Goal: Check status

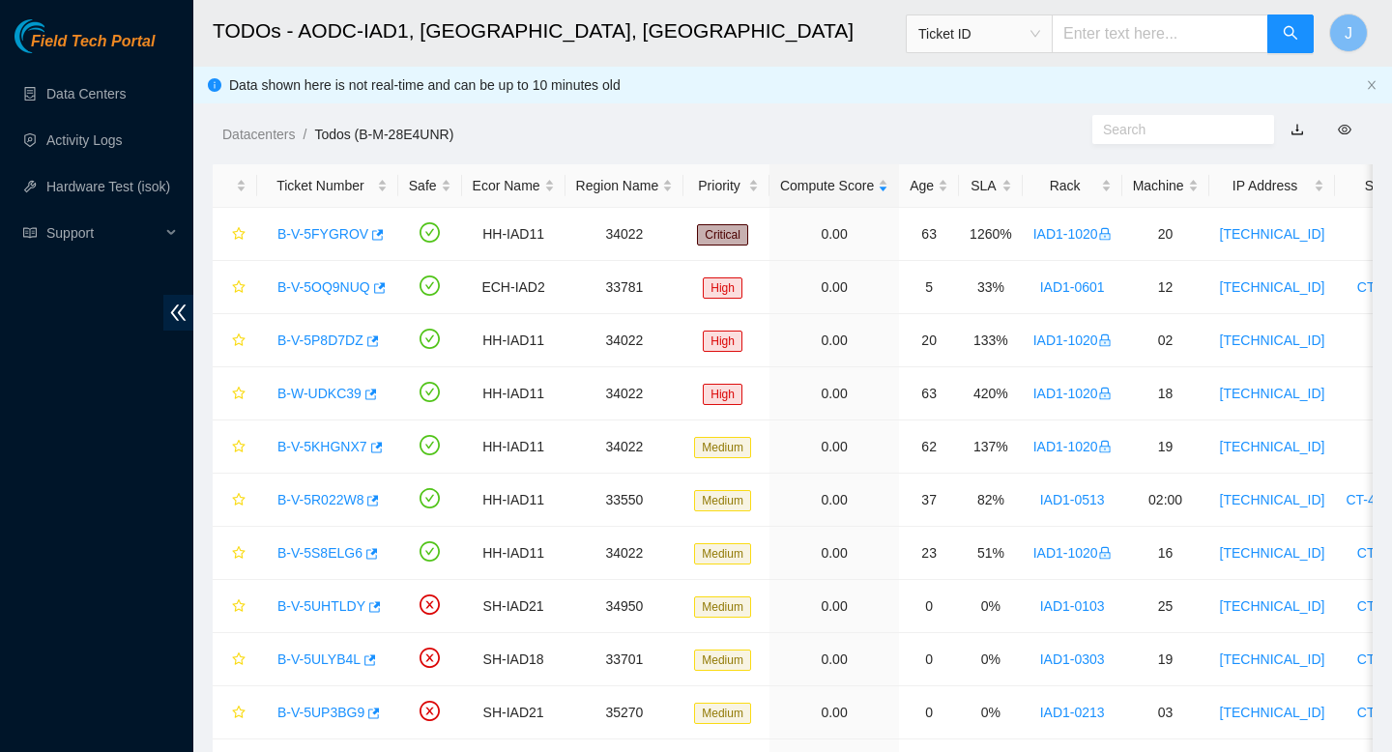
click at [1141, 36] on input "text" at bounding box center [1159, 33] width 216 height 39
paste input "B-W-12IDBOR"
type input "B-W-12IDBOR"
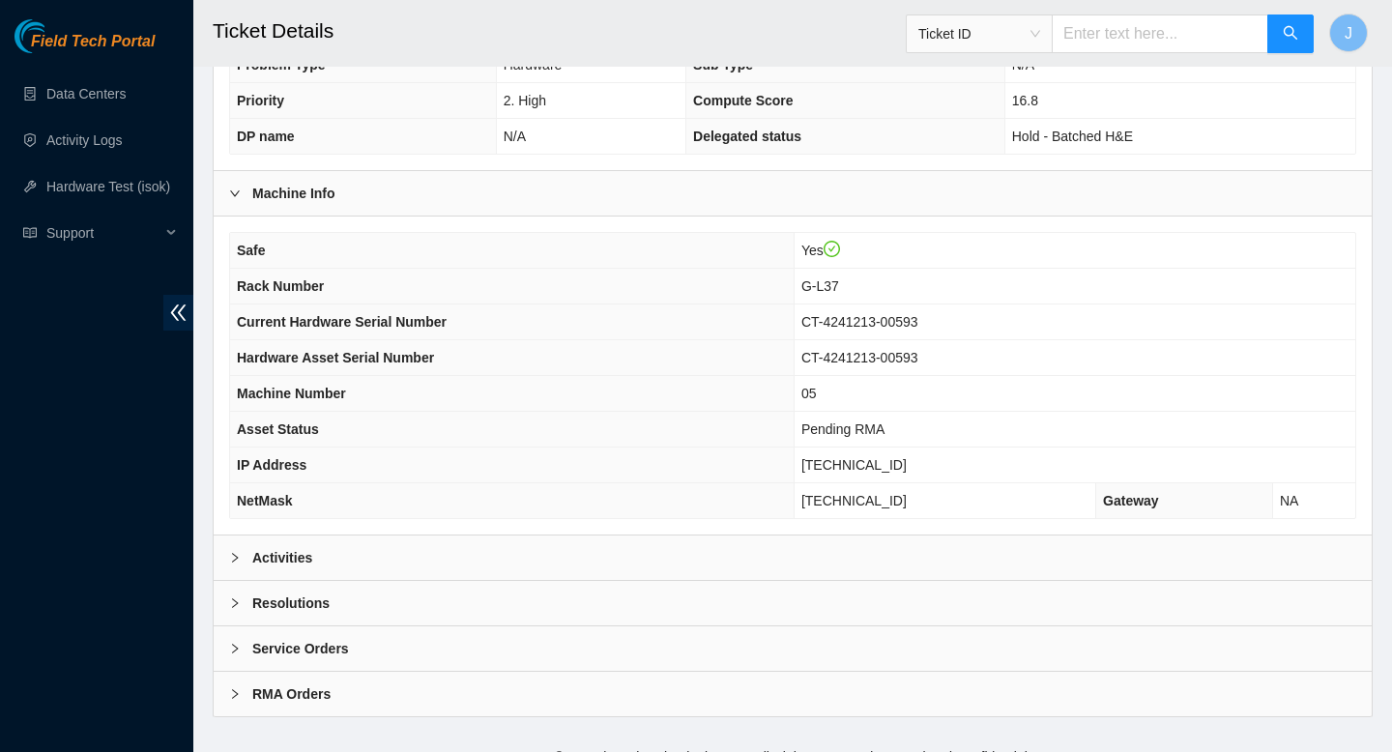
scroll to position [560, 0]
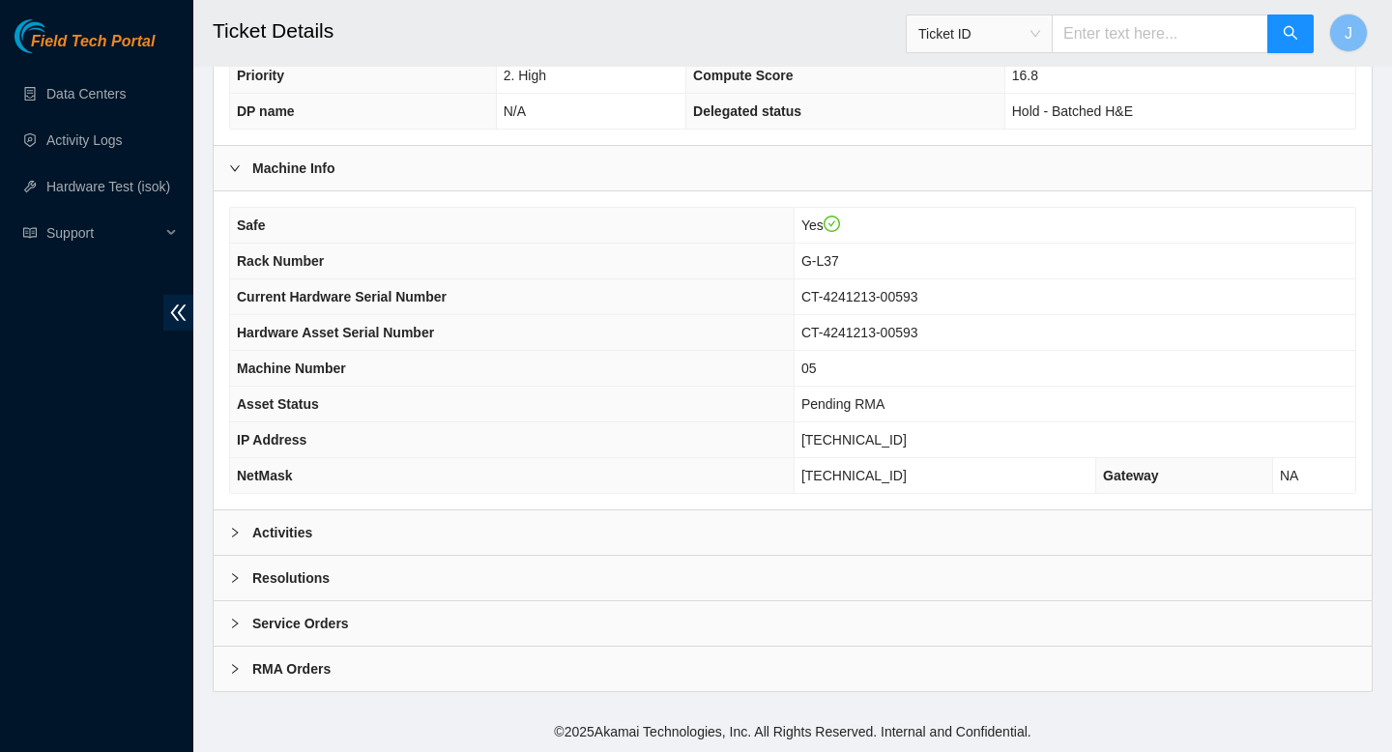
click at [889, 529] on div "Activities" at bounding box center [793, 532] width 1158 height 44
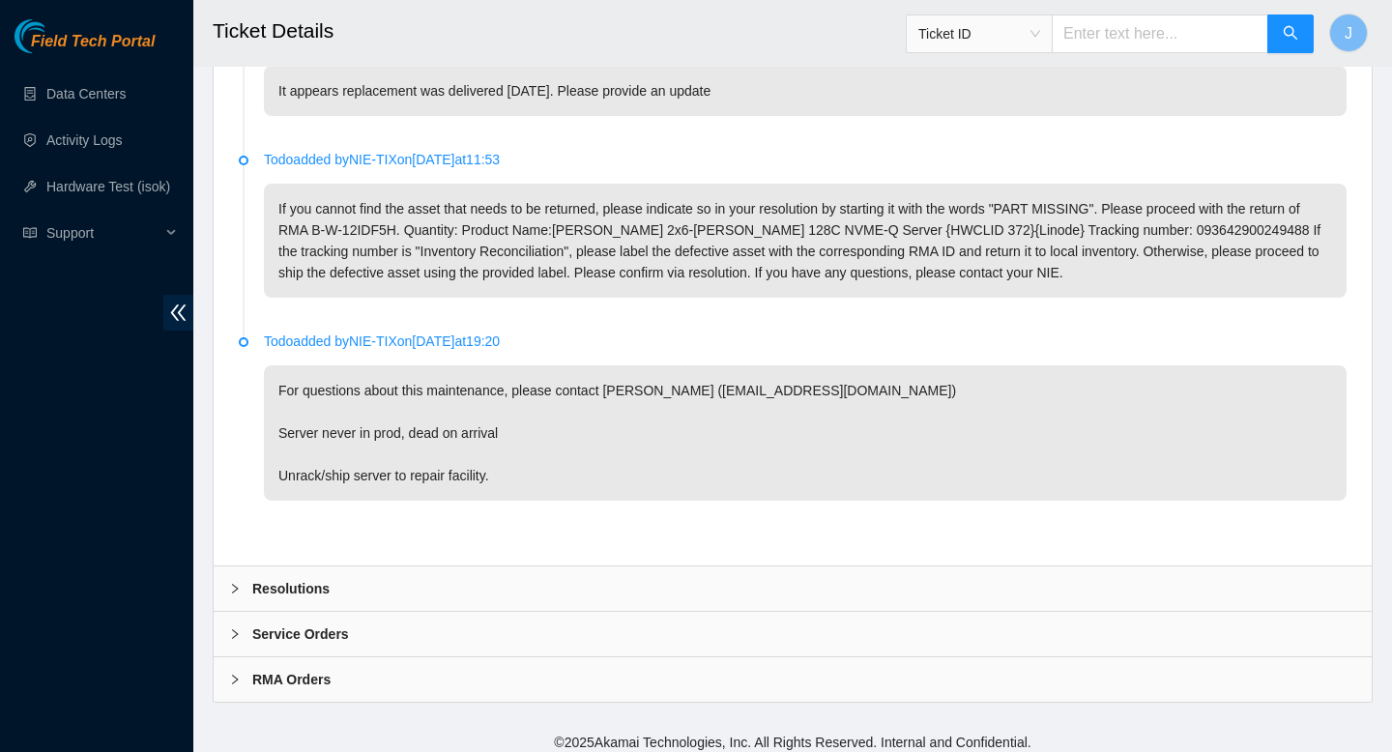
scroll to position [1113, 0]
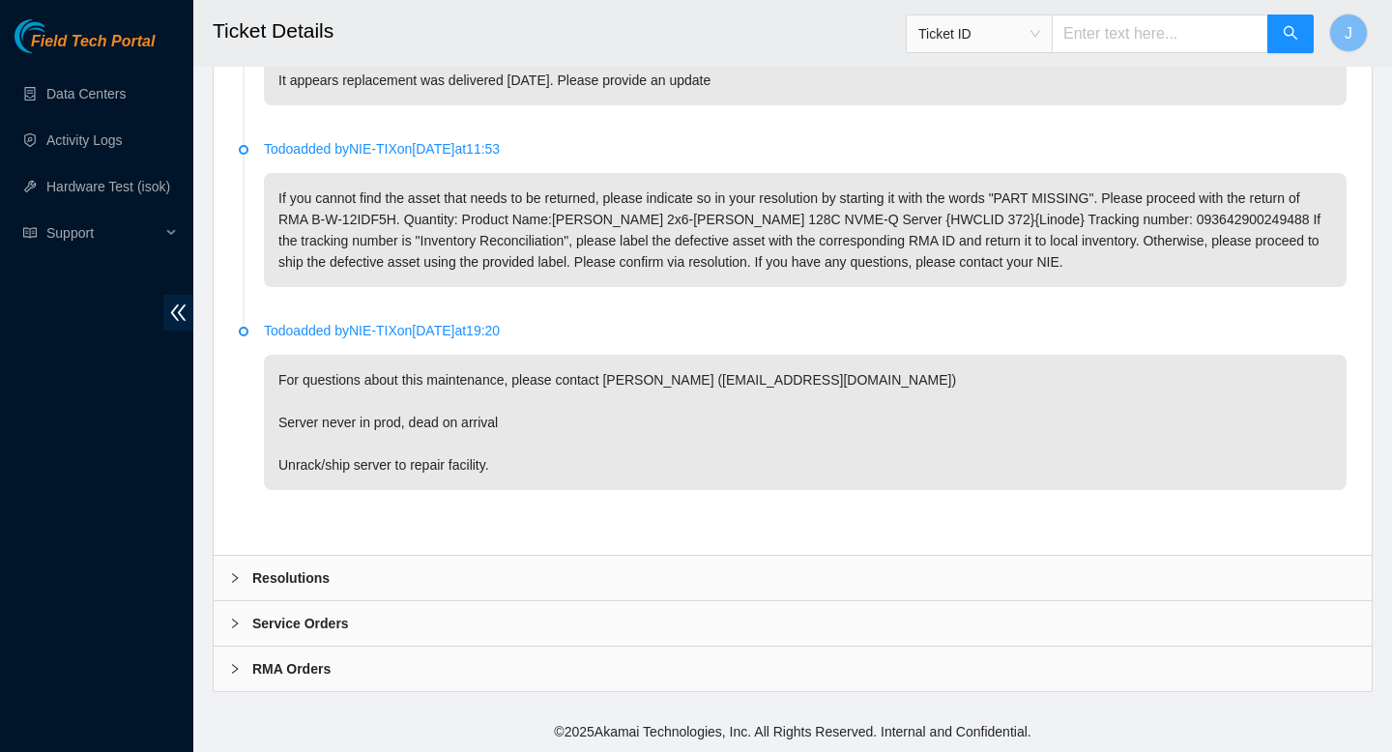
click at [628, 574] on div "Resolutions" at bounding box center [793, 578] width 1158 height 44
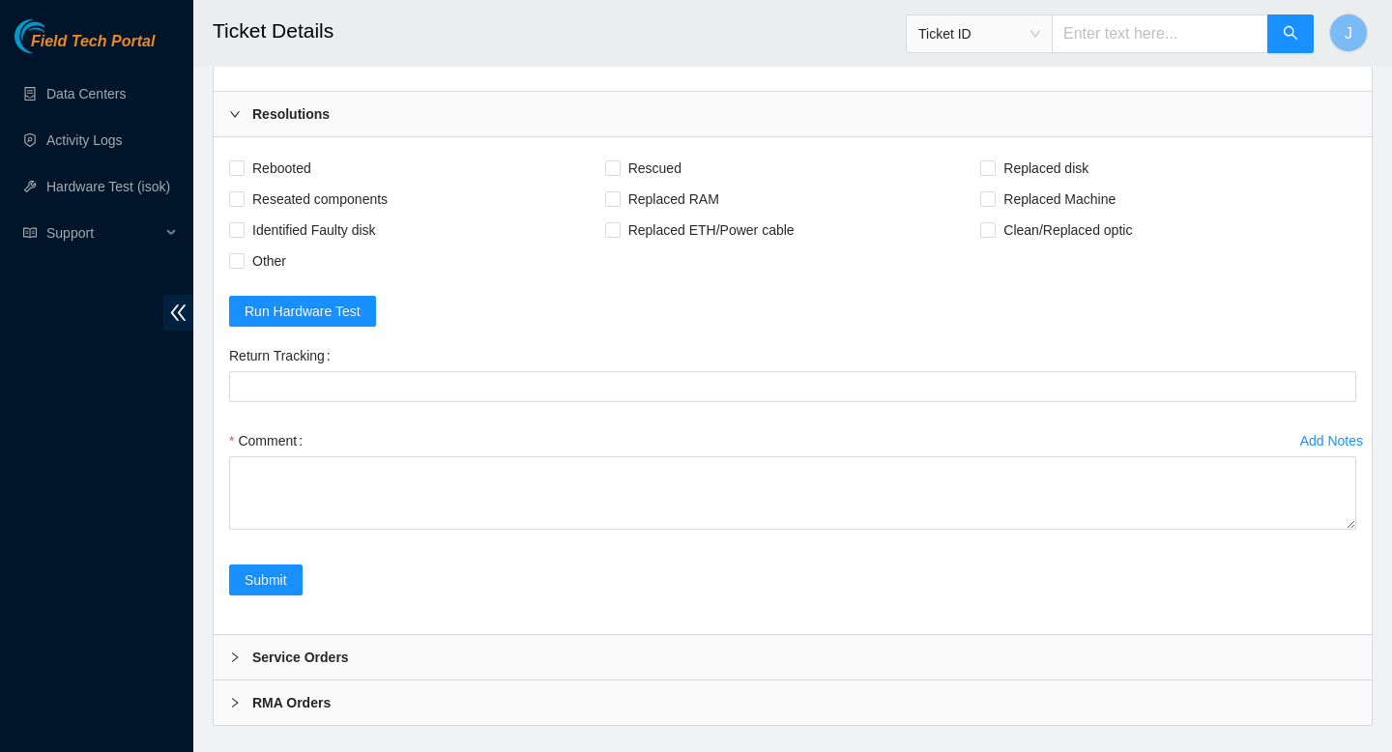
scroll to position [1611, 0]
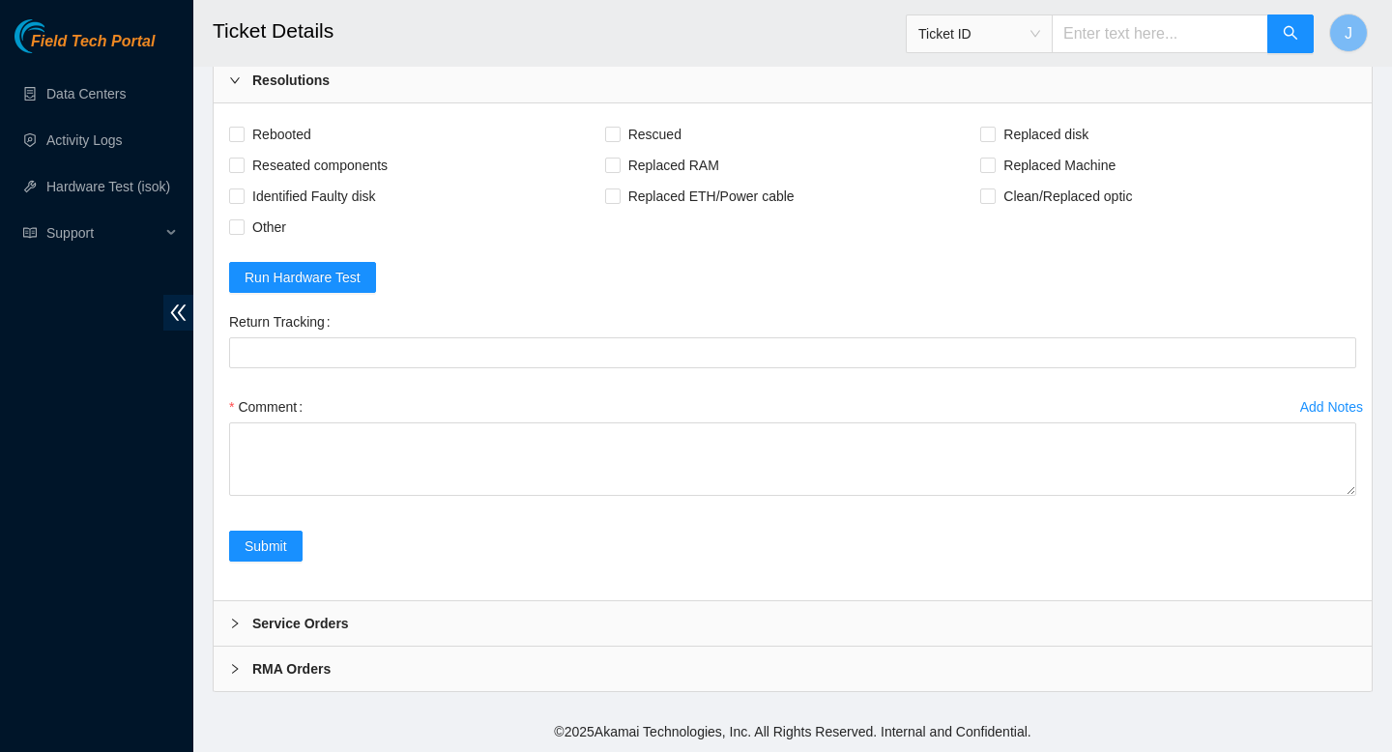
click at [528, 619] on div "Service Orders" at bounding box center [793, 623] width 1158 height 44
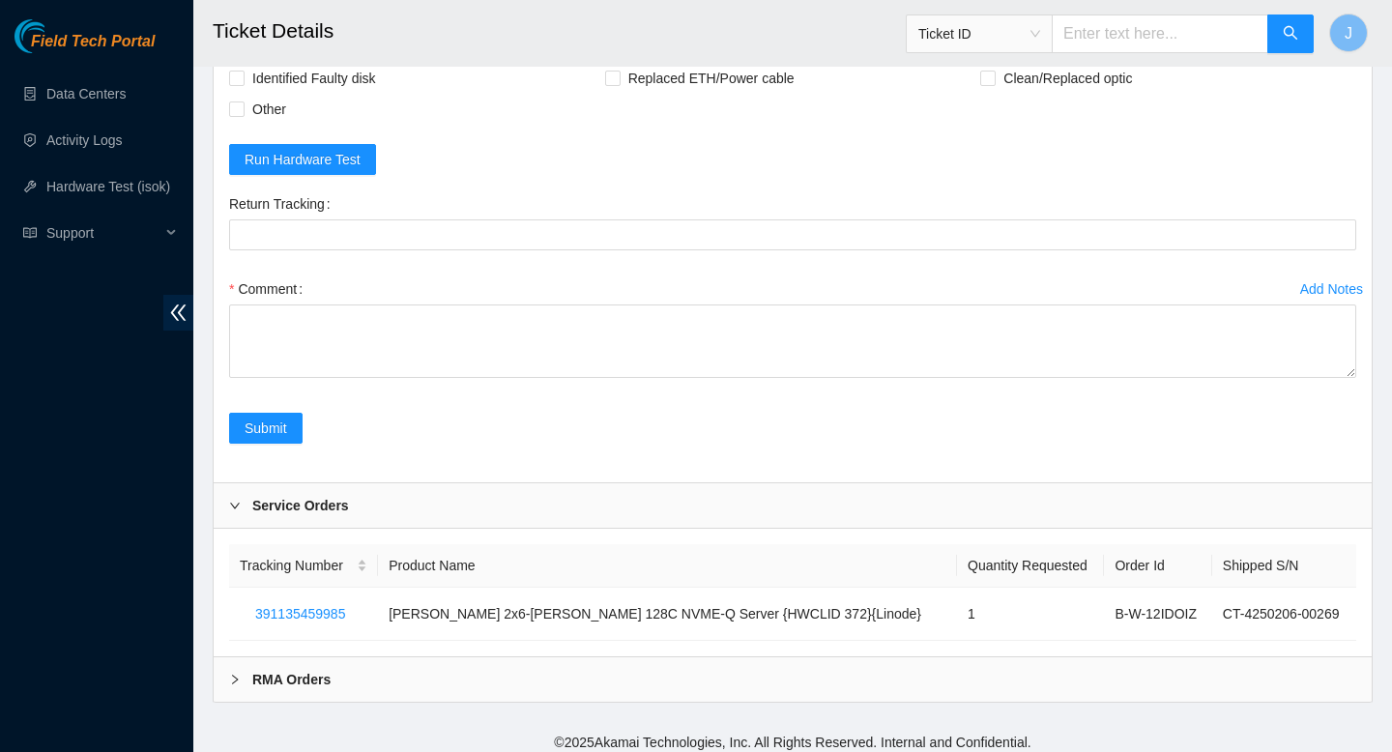
scroll to position [1740, 0]
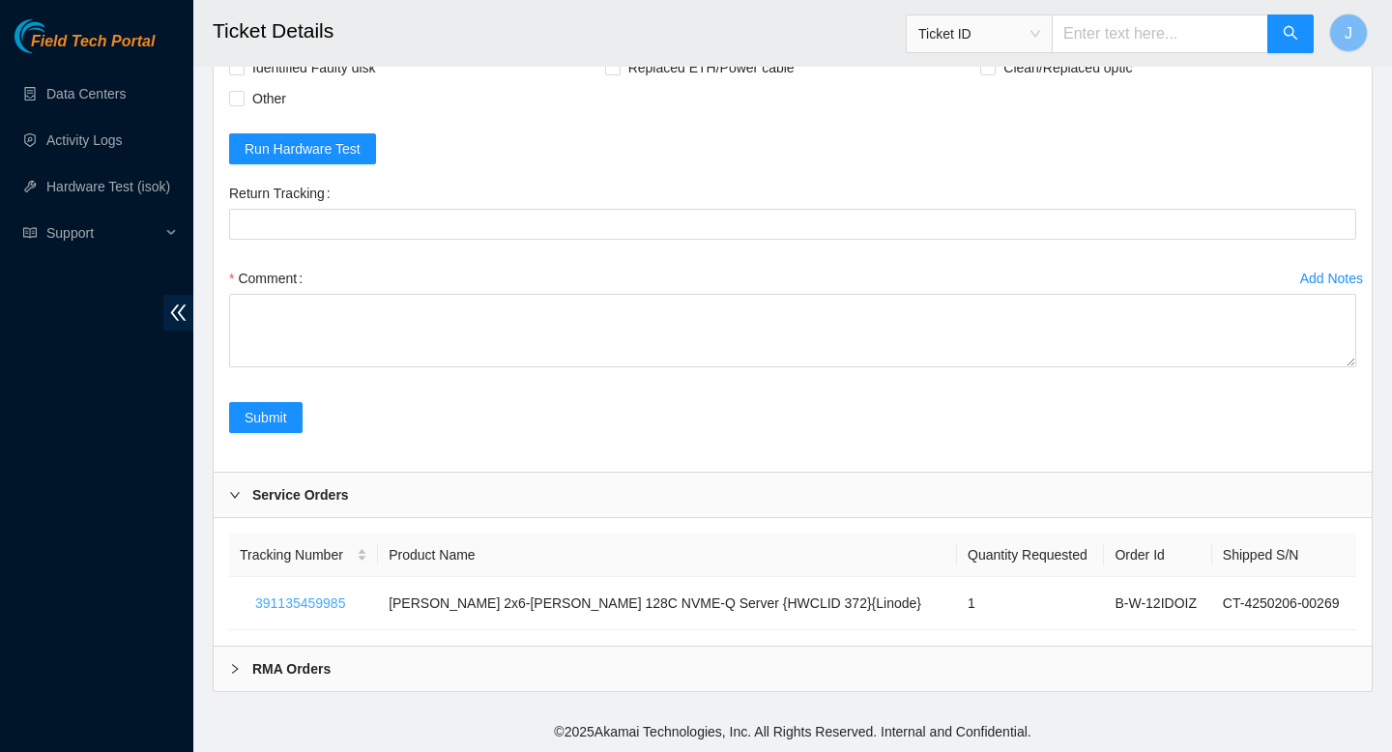
drag, startPoint x: 357, startPoint y: 602, endPoint x: 199, endPoint y: 603, distance: 157.5
